Goal: Answer question/provide support: Answer question/provide support

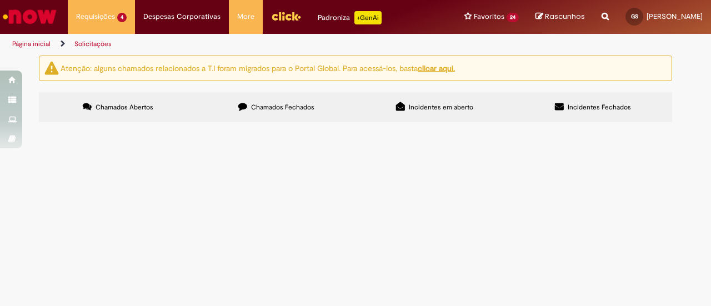
click at [0, 0] on span "Consulta para expansão de franquia CBE" at bounding box center [0, 0] width 0 height 0
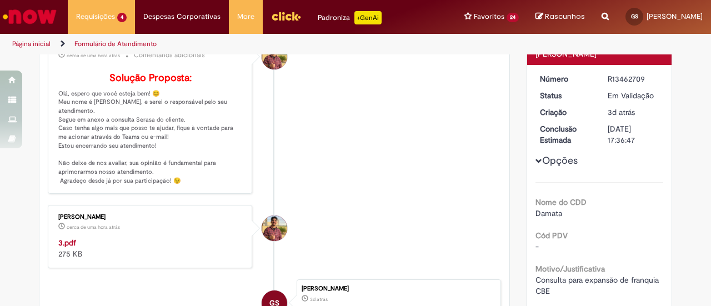
scroll to position [172, 0]
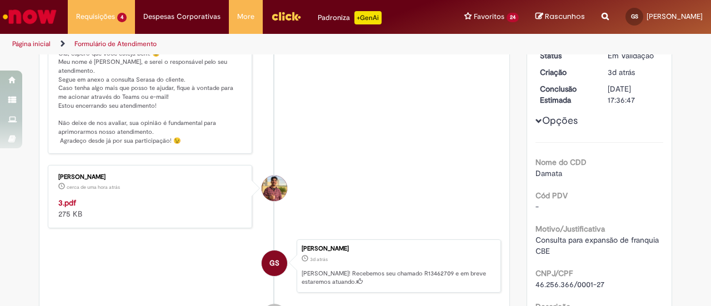
click at [63, 206] on strong "3.pdf" at bounding box center [67, 203] width 18 height 10
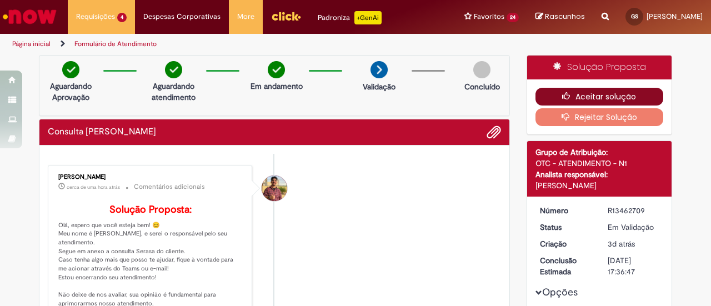
scroll to position [0, 0]
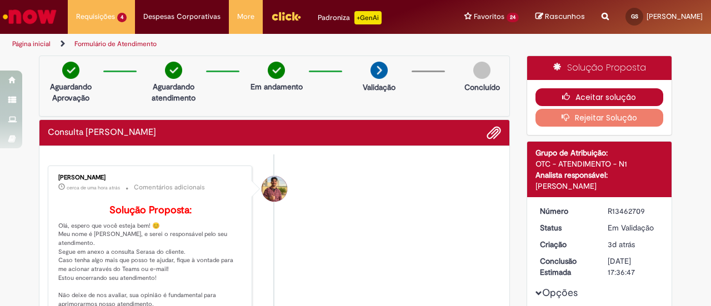
click at [609, 100] on button "Aceitar solução" at bounding box center [599, 97] width 128 height 18
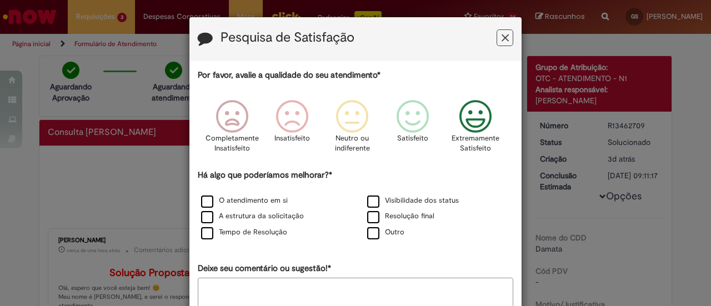
drag, startPoint x: 459, startPoint y: 130, endPoint x: 443, endPoint y: 134, distance: 15.9
click at [459, 130] on icon "Feedback" at bounding box center [476, 116] width 42 height 33
drag, startPoint x: 204, startPoint y: 203, endPoint x: 208, endPoint y: 214, distance: 11.6
click at [206, 206] on label "O atendimento em si" at bounding box center [244, 200] width 87 height 11
drag, startPoint x: 208, startPoint y: 214, endPoint x: 203, endPoint y: 225, distance: 12.7
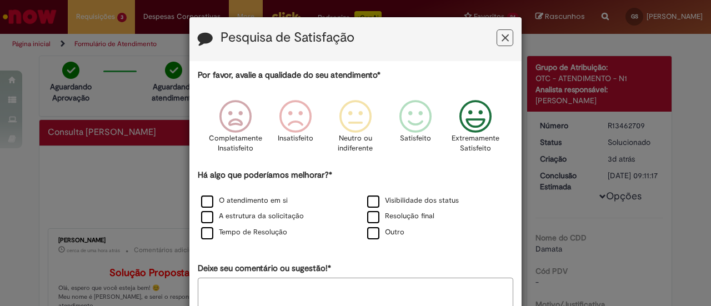
click at [206, 216] on label "A estrutura da solicitação" at bounding box center [252, 216] width 103 height 11
click at [202, 229] on label "Tempo de Resolução" at bounding box center [244, 232] width 86 height 11
click at [367, 203] on label "Visibilidade dos status" at bounding box center [413, 200] width 92 height 11
click at [371, 219] on label "Resolução final" at bounding box center [400, 216] width 67 height 11
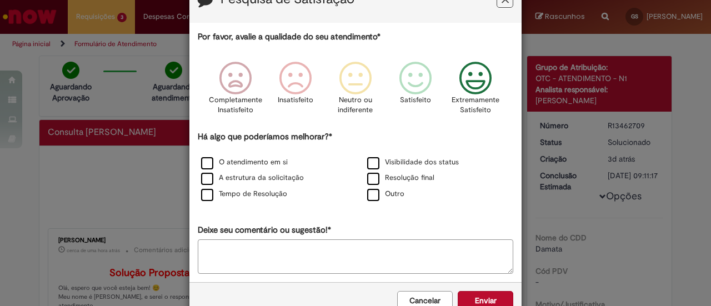
scroll to position [66, 0]
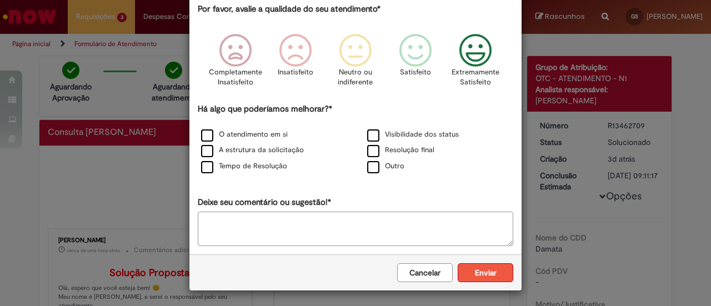
click at [492, 277] on button "Enviar" at bounding box center [485, 272] width 56 height 19
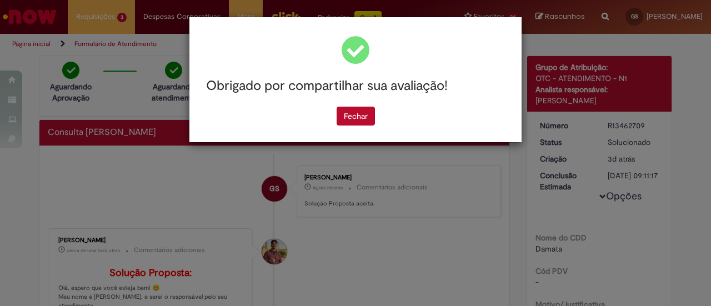
scroll to position [0, 0]
click at [372, 118] on button "Fechar" at bounding box center [355, 116] width 38 height 19
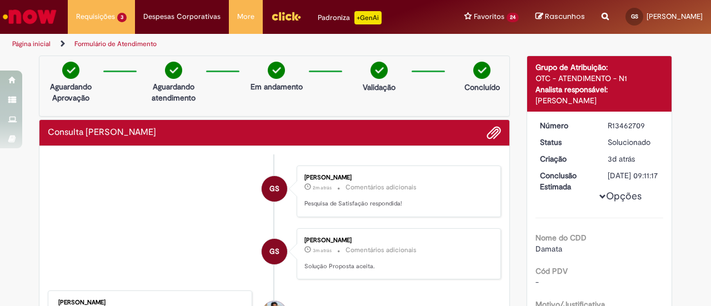
click at [171, 169] on li "GS [PERSON_NAME] 2m atrás 2 minutos atrás Comentários adicionais Pesquisa de Sa…" at bounding box center [274, 191] width 453 height 52
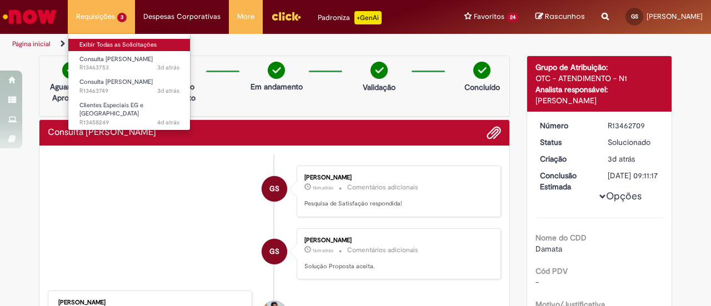
click at [109, 41] on link "Exibir Todas as Solicitações" at bounding box center [129, 45] width 122 height 12
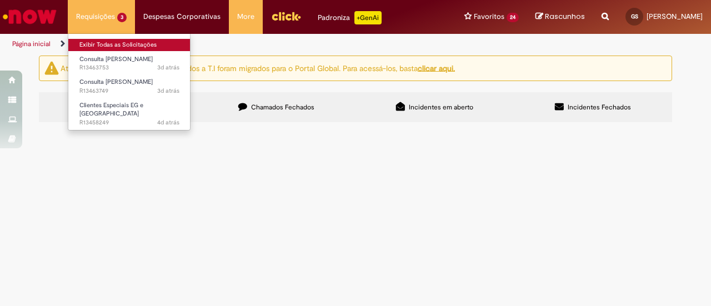
click at [98, 41] on link "Exibir Todas as Solicitações" at bounding box center [129, 45] width 122 height 12
